Goal: Answer question/provide support: Answer question/provide support

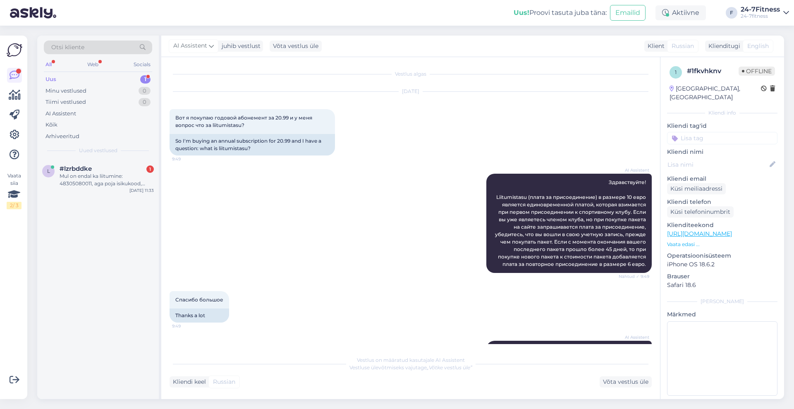
scroll to position [183, 0]
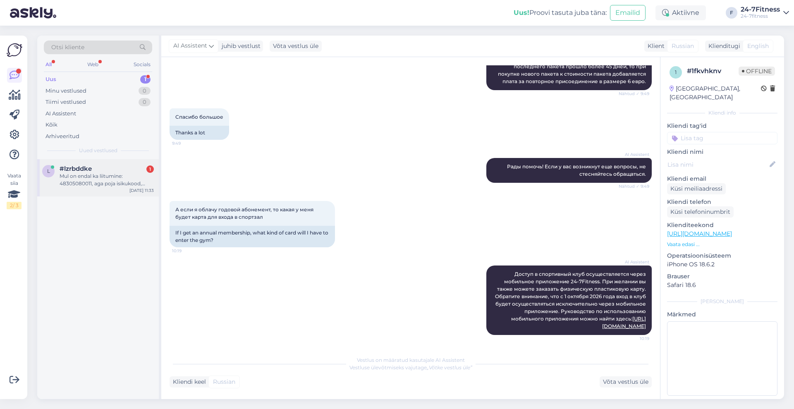
click at [114, 172] on div "Mul on endal ka liitumine: 48305080011, aga poja isikukood, [PERSON_NAME] lepin…" at bounding box center [107, 179] width 94 height 15
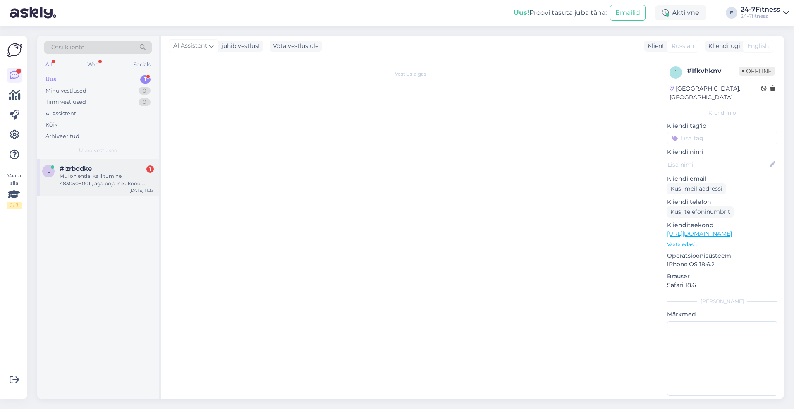
scroll to position [0, 0]
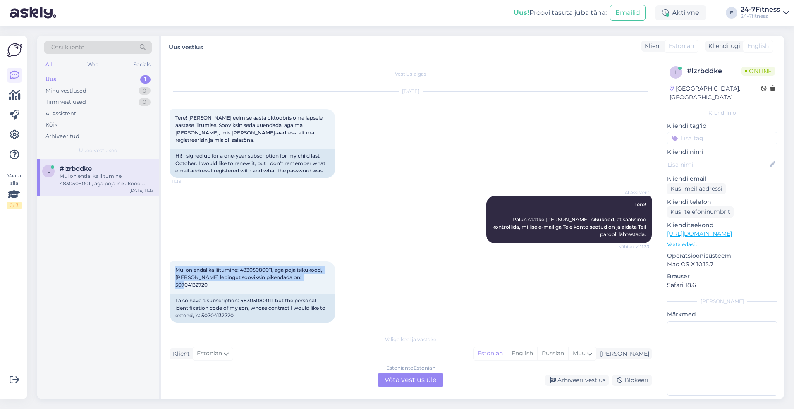
drag, startPoint x: 311, startPoint y: 269, endPoint x: 167, endPoint y: 260, distance: 143.7
click at [167, 260] on div "Vestlus algas [DATE] Tere! [PERSON_NAME] eelmise aasta oktoobris oma lapsele aa…" at bounding box center [410, 228] width 499 height 342
click at [296, 270] on span "Mul on endal ka liitumine: 48305080011, aga poja isikukood, [PERSON_NAME] lepin…" at bounding box center [249, 277] width 148 height 21
click at [428, 379] on div "Estonian to Estonian Võta vestlus üle" at bounding box center [410, 379] width 65 height 15
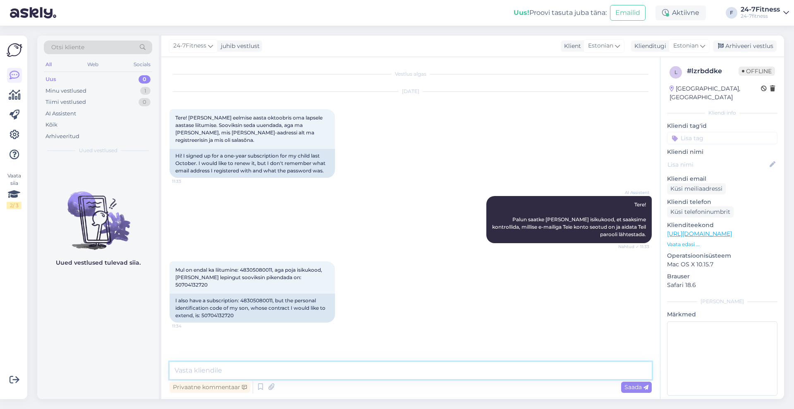
click at [422, 371] on textarea at bounding box center [410, 370] width 482 height 17
type textarea "Tere!"
paste textarea "[EMAIL_ADDRESS][DOMAIN_NAME]"
type textarea "Näeme, et [PERSON_NAME] konto on seotud e-maili aadressiga [EMAIL_ADDRESS][DOMA…"
